Goal: Communication & Community: Answer question/provide support

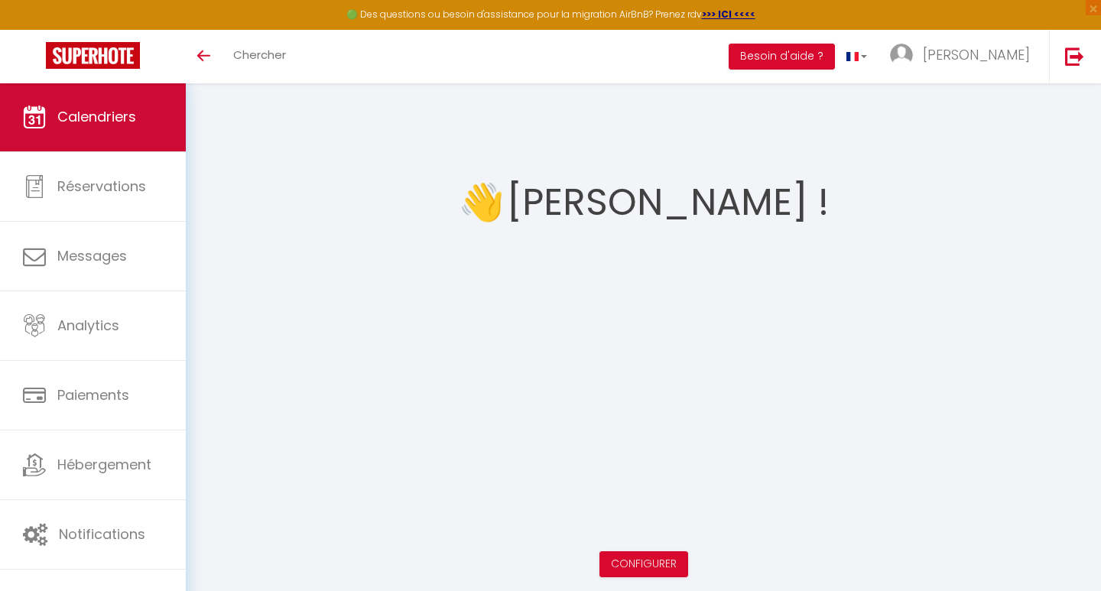
click at [49, 112] on link "Calendriers" at bounding box center [93, 117] width 186 height 69
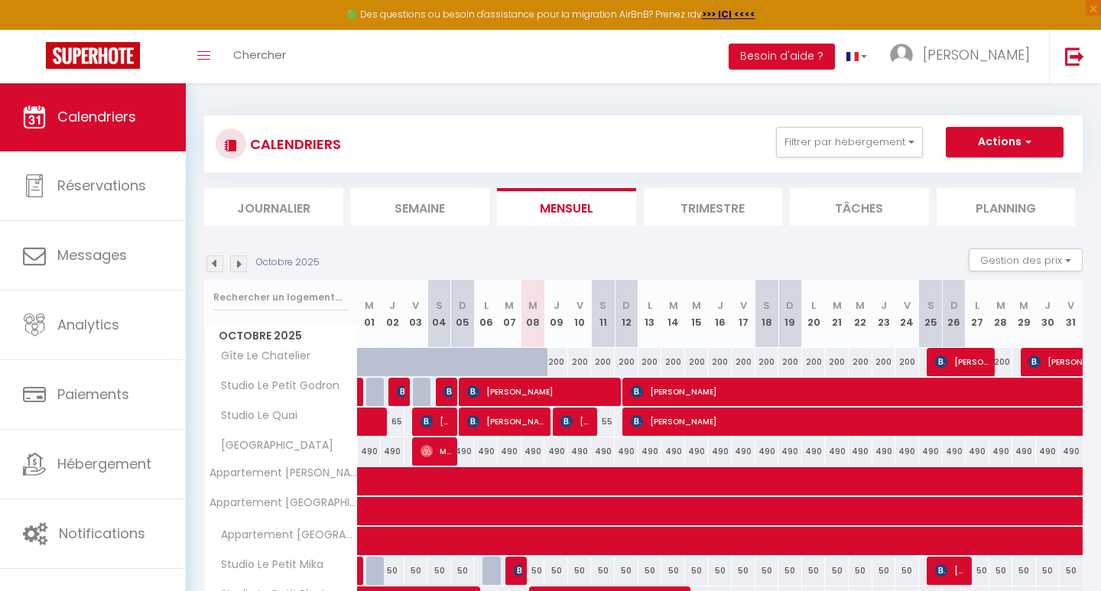
click at [534, 424] on span "[PERSON_NAME]" at bounding box center [506, 421] width 79 height 29
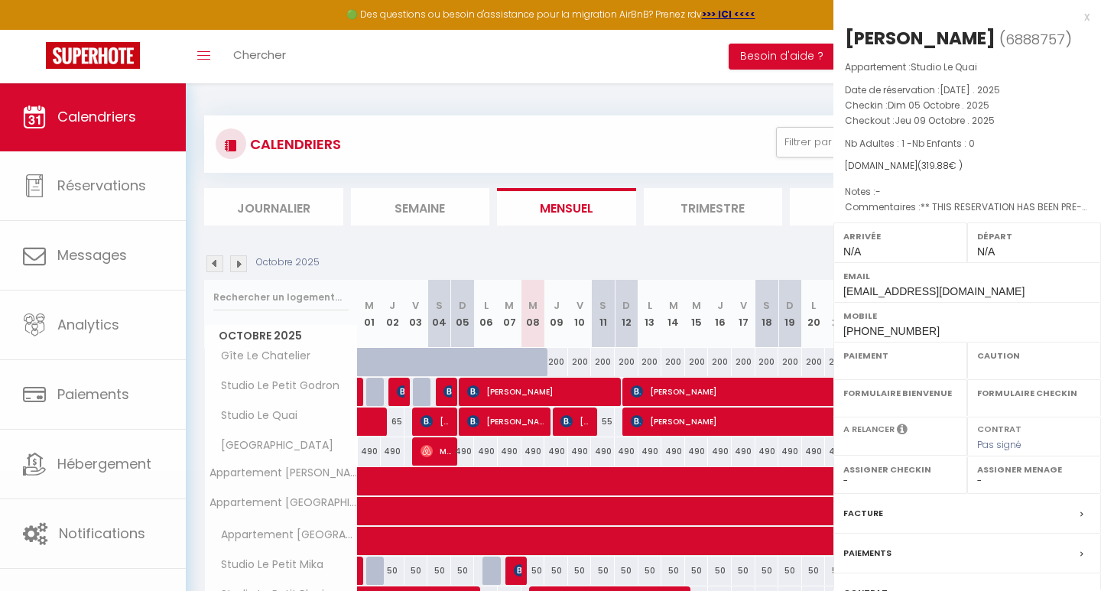
select select "OK"
select select "0"
select select "1"
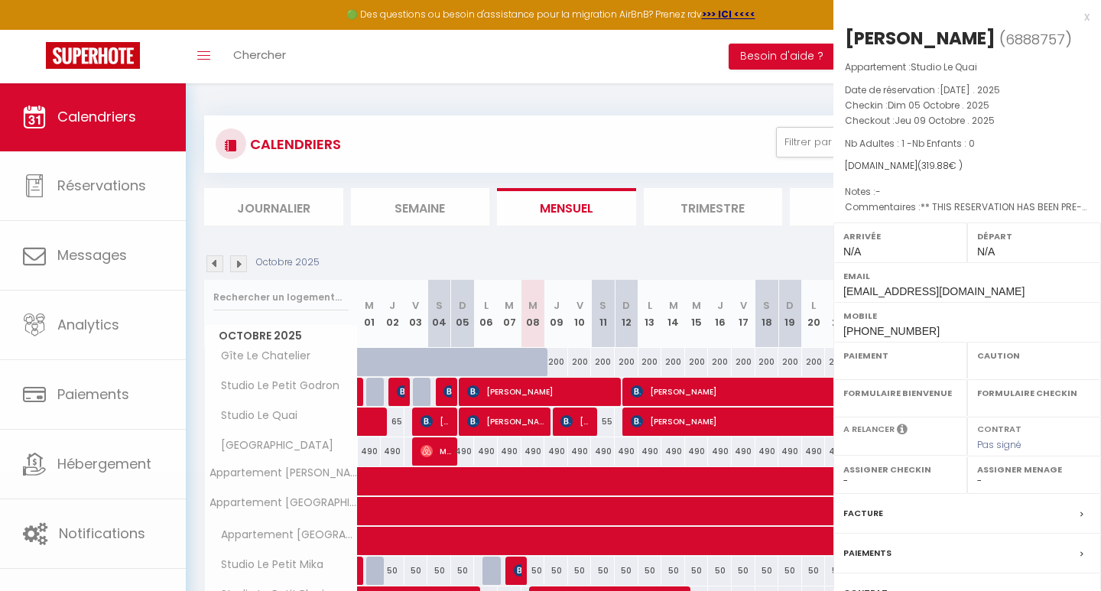
select select
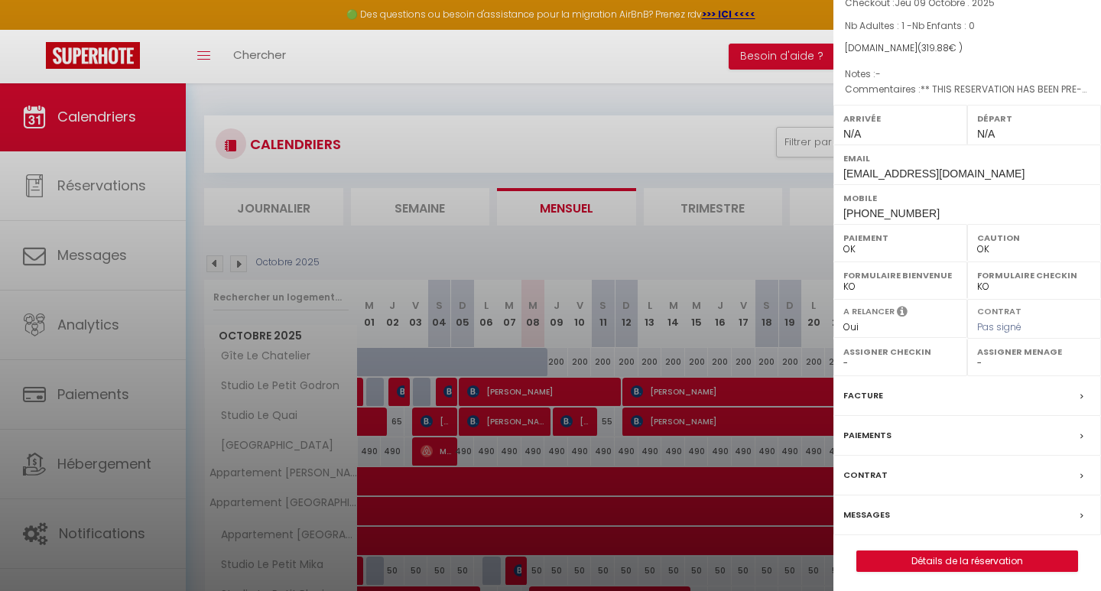
scroll to position [117, 0]
click at [859, 508] on label "Messages" at bounding box center [866, 516] width 47 height 16
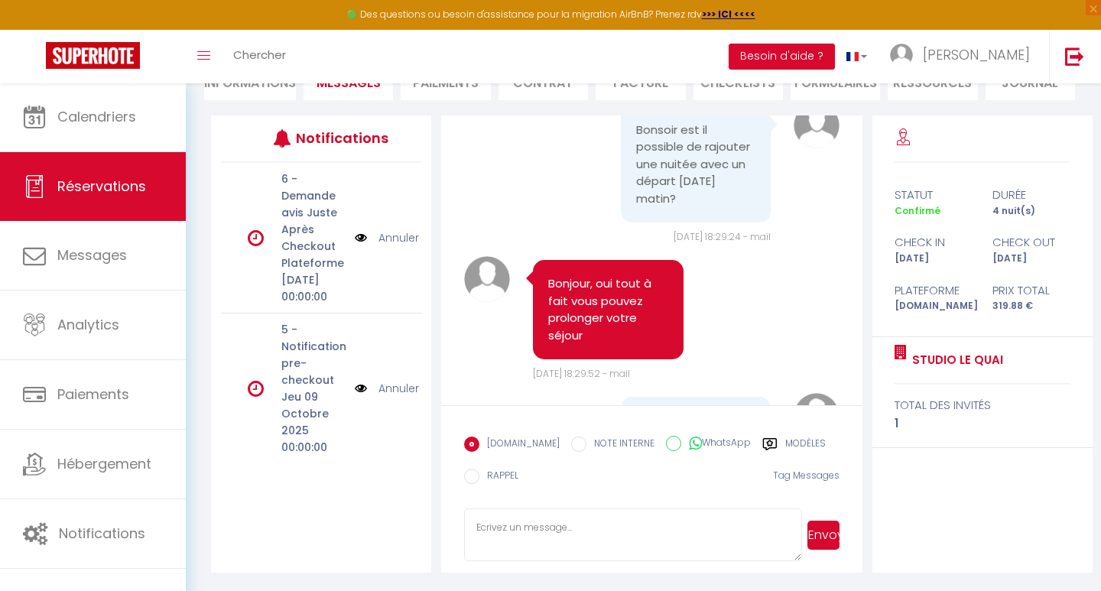
scroll to position [167, 0]
click at [546, 534] on textarea at bounding box center [632, 535] width 337 height 54
type textarea "L'appartement vient d'être réservé pour [DATE] soir je suis désolé ..."
click at [823, 536] on button "Envoyer" at bounding box center [823, 535] width 32 height 29
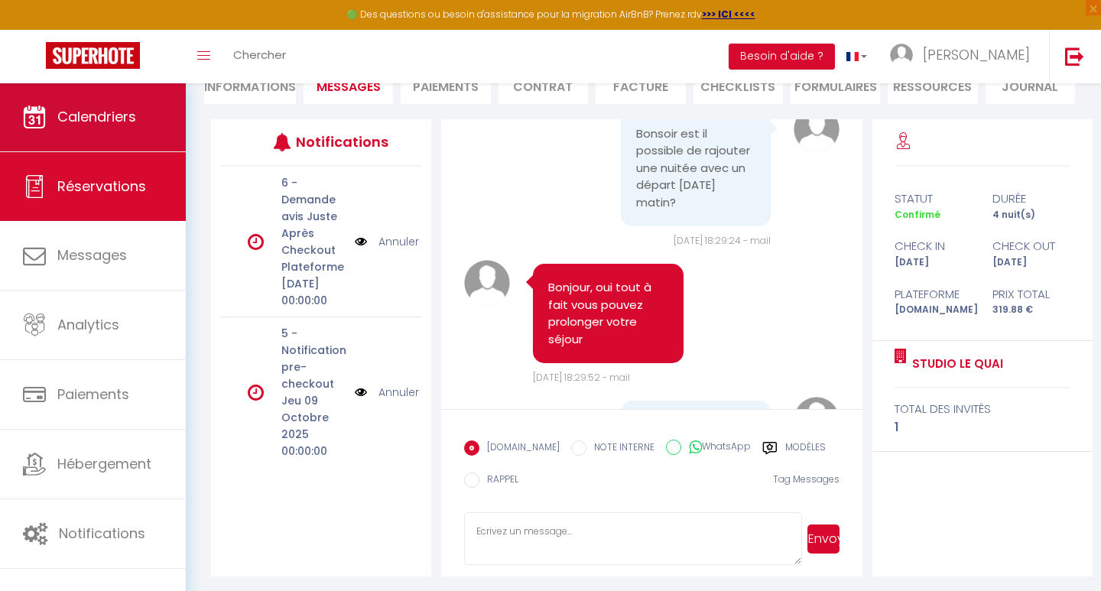
click at [95, 106] on link "Calendriers" at bounding box center [93, 117] width 186 height 69
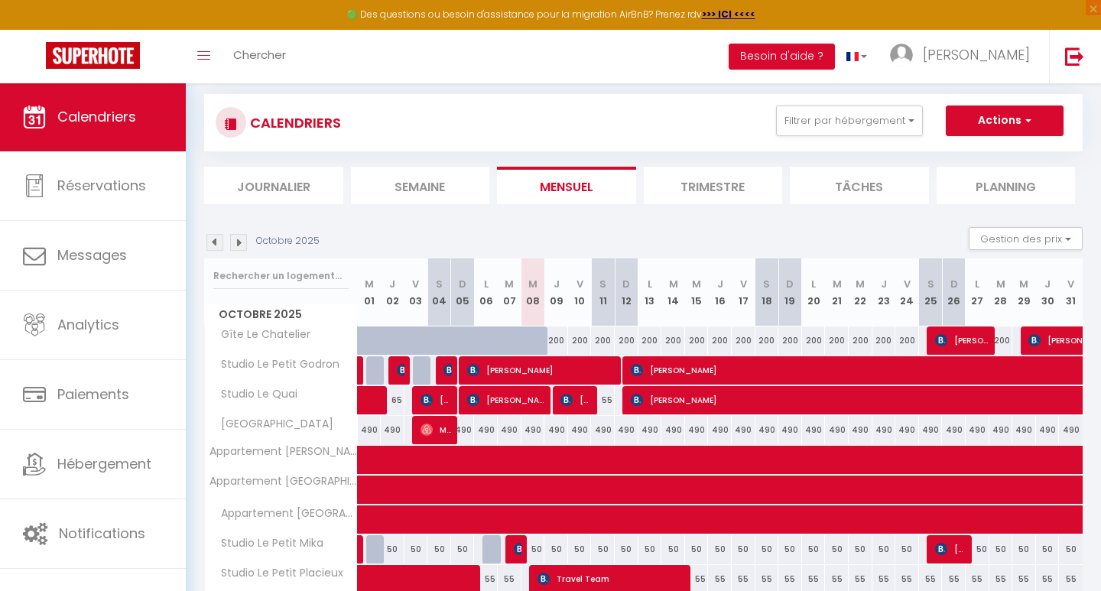
scroll to position [12, 0]
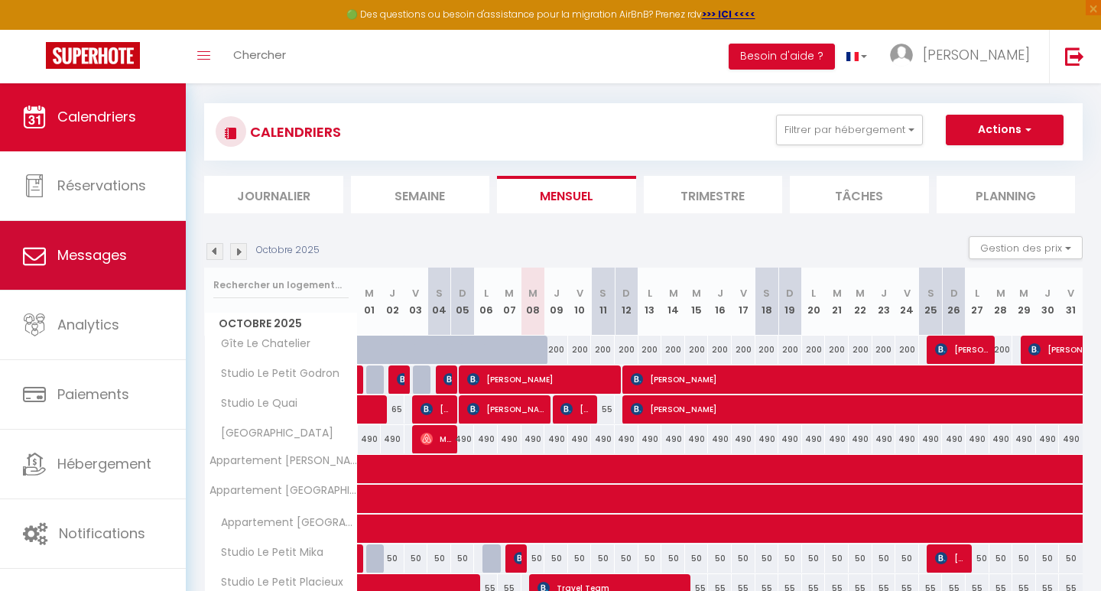
click at [153, 264] on link "Messages" at bounding box center [93, 255] width 186 height 69
select select "message"
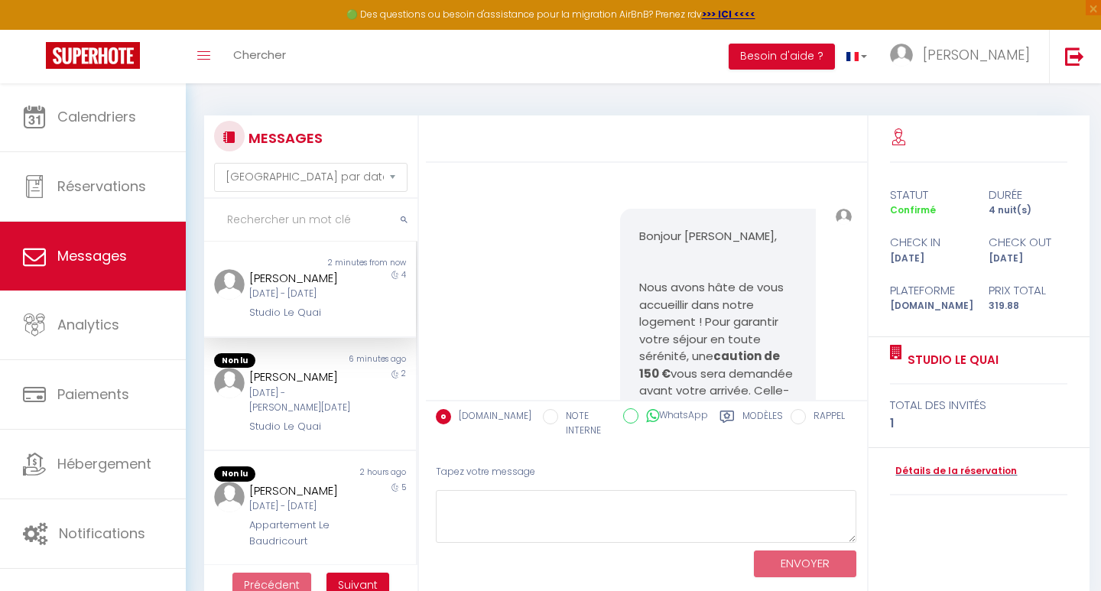
scroll to position [5491, 0]
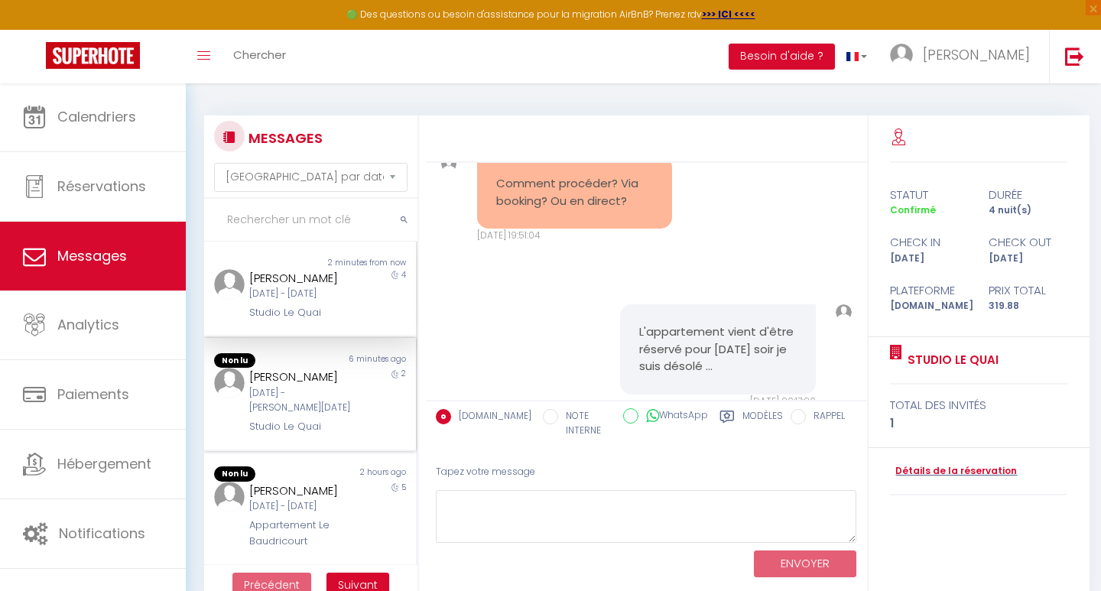
click at [294, 405] on div "[DATE] - [PERSON_NAME][DATE]" at bounding box center [300, 400] width 103 height 29
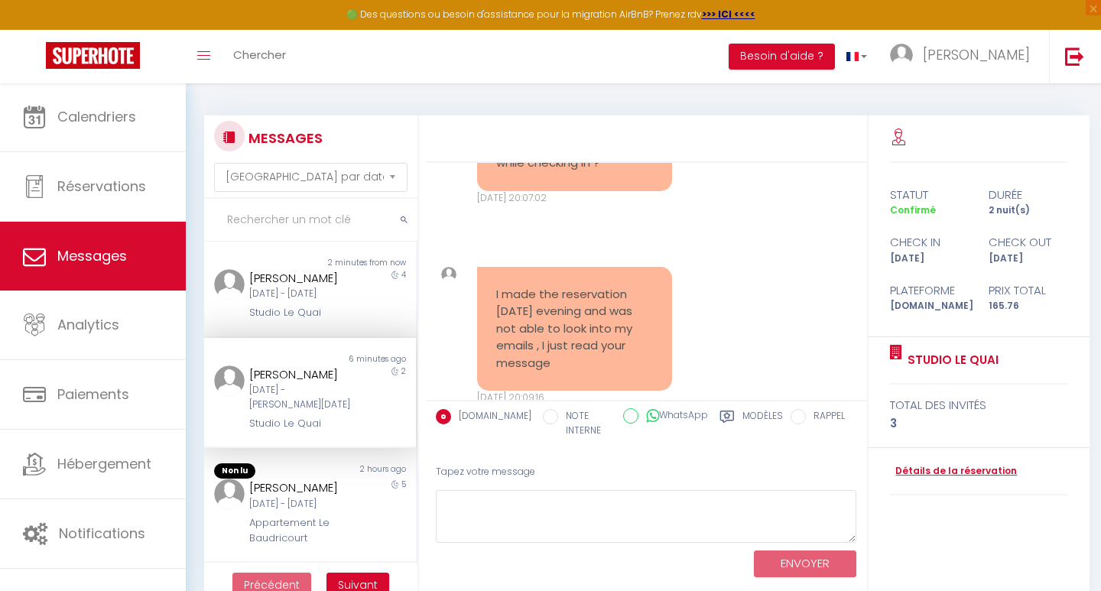
scroll to position [3349, 0]
drag, startPoint x: 547, startPoint y: 319, endPoint x: 498, endPoint y: 226, distance: 105.3
click at [498, 268] on div "I made the reservation [DATE] evening and was not able to look into my emails ,…" at bounding box center [574, 330] width 195 height 125
click at [507, 287] on pre "I made the reservation [DATE] evening and was not able to look into my emails ,…" at bounding box center [574, 330] width 157 height 86
drag, startPoint x: 551, startPoint y: 326, endPoint x: 496, endPoint y: 235, distance: 105.7
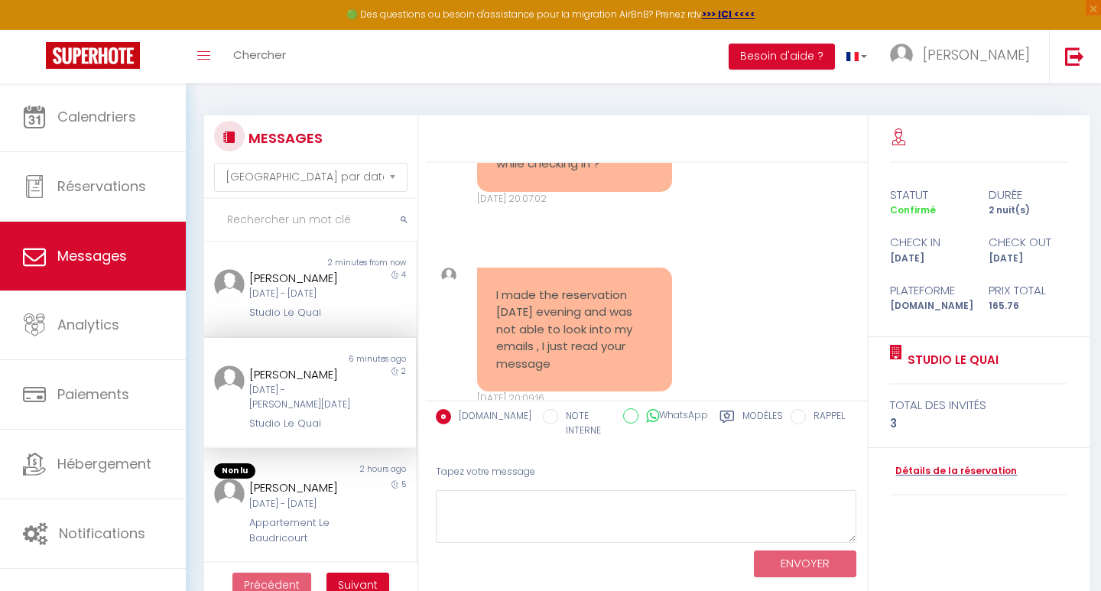
click at [496, 268] on div "I made the reservation [DATE] evening and was not able to look into my emails ,…" at bounding box center [574, 330] width 195 height 125
copy pre "I made the reservation [DATE] evening and was not able to look into my emails ,…"
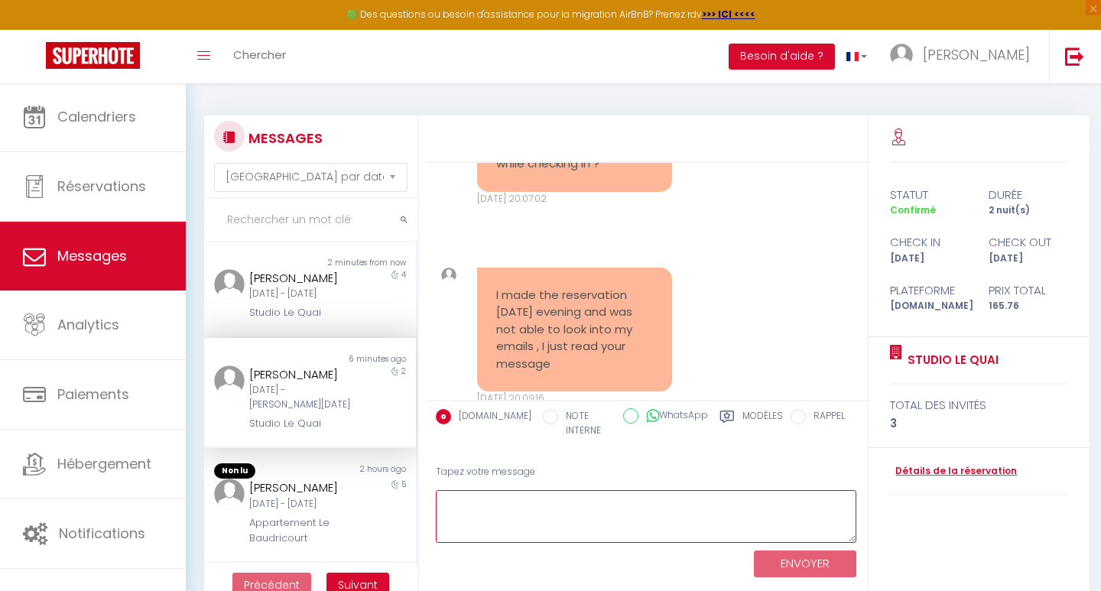
click at [528, 520] on textarea at bounding box center [646, 516] width 421 height 53
click at [555, 498] on textarea "Désole malheureusement" at bounding box center [646, 516] width 421 height 53
click at [544, 502] on textarea "Désole malheureusement" at bounding box center [646, 516] width 421 height 53
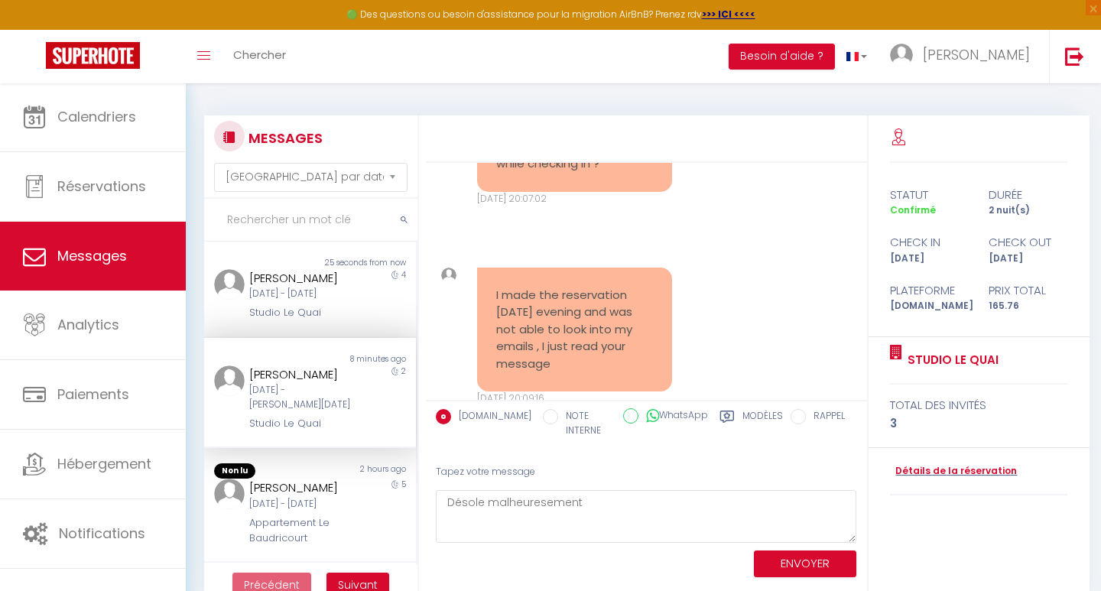
click at [619, 485] on div "Tapez votre message" at bounding box center [646, 471] width 421 height 37
click at [583, 505] on textarea "Désole malheuresement" at bounding box center [646, 516] width 421 height 53
drag, startPoint x: 589, startPoint y: 504, endPoint x: 489, endPoint y: 503, distance: 100.2
click at [489, 503] on textarea "Désole malheuresement" at bounding box center [646, 516] width 421 height 53
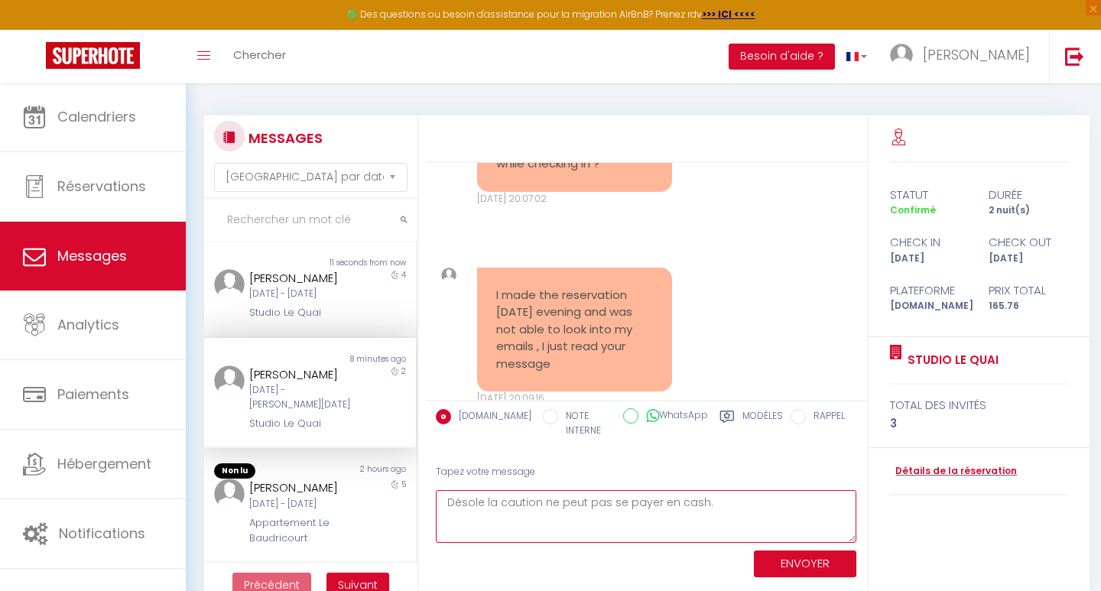
type textarea "Désole la caution ne peut pas se payer en cash."
click at [800, 561] on button "ENVOYER" at bounding box center [805, 563] width 102 height 27
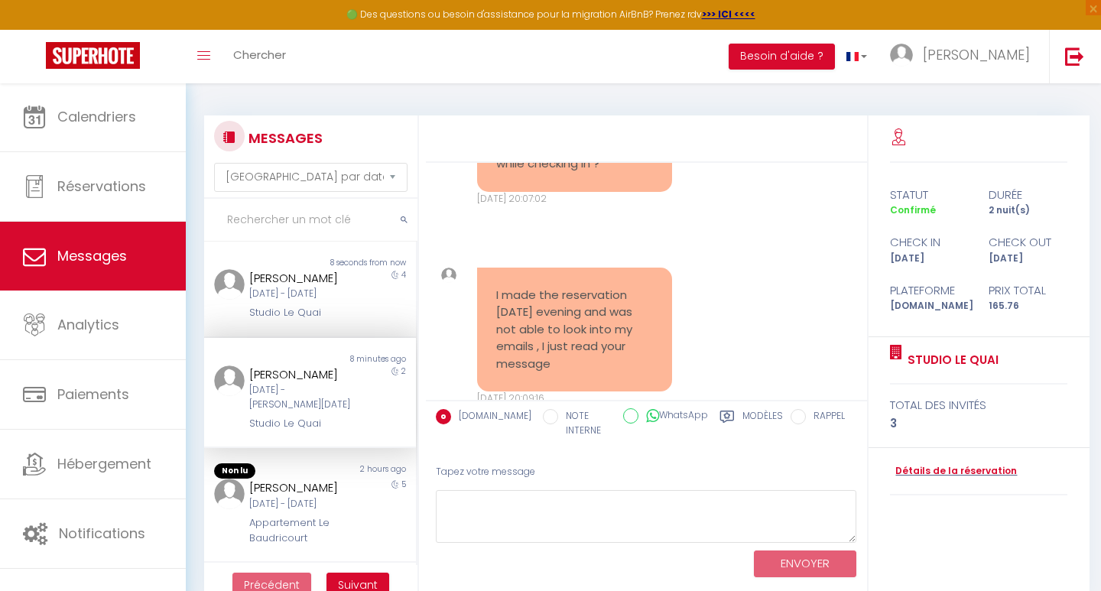
scroll to position [3496, 0]
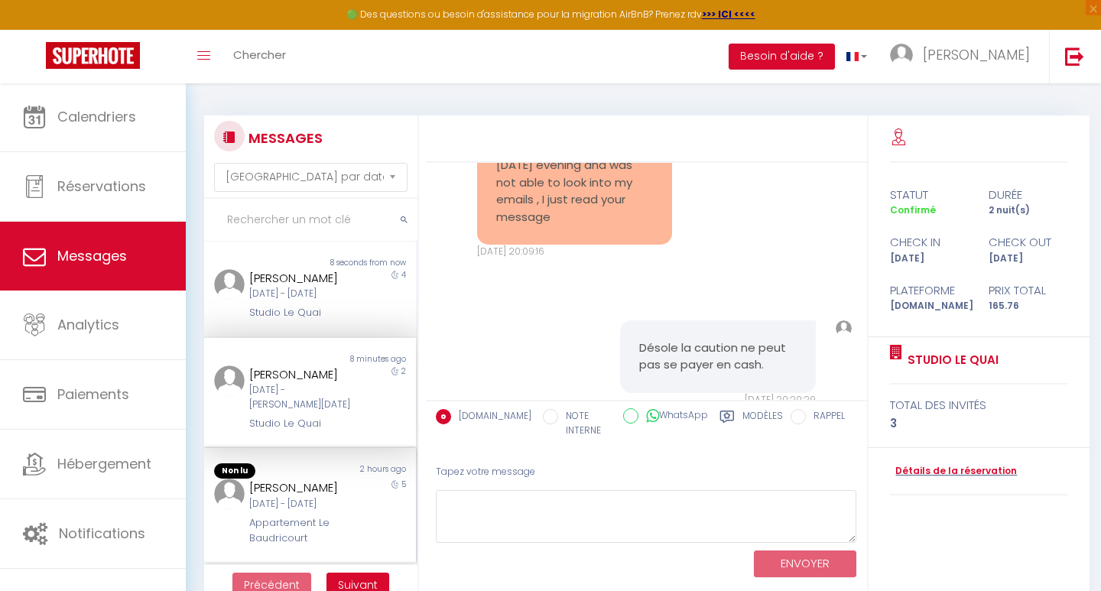
click at [343, 534] on div "[PERSON_NAME] [DATE] - [DATE] Appartement Le Baudricourt" at bounding box center [300, 512] width 123 height 67
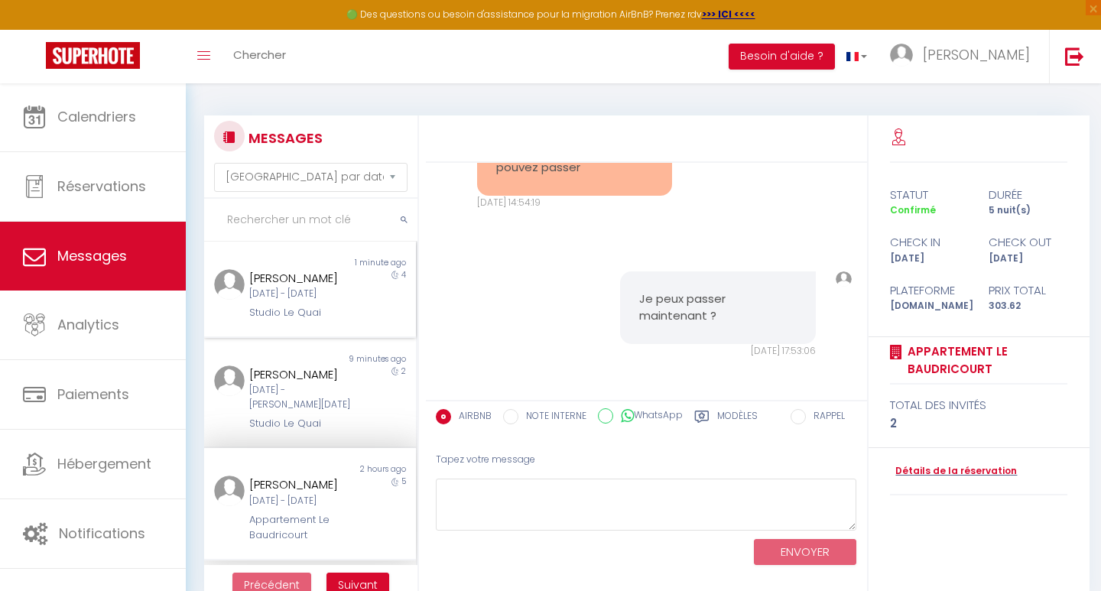
click at [260, 271] on div "[PERSON_NAME]" at bounding box center [300, 278] width 103 height 18
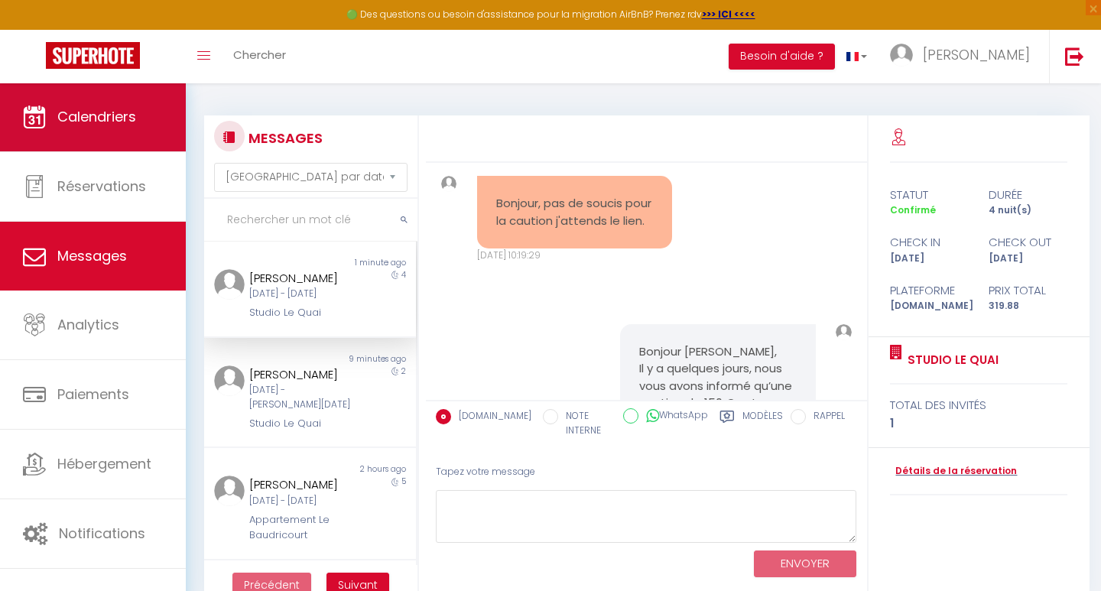
scroll to position [5491, 0]
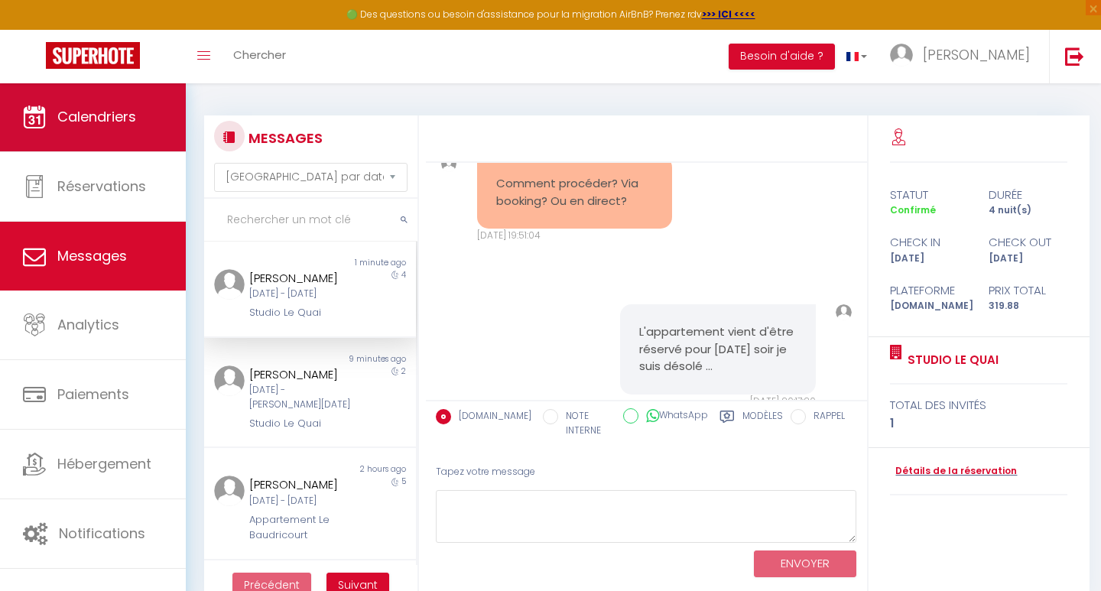
click at [92, 116] on span "Calendriers" at bounding box center [96, 116] width 79 height 19
